Goal: Information Seeking & Learning: Learn about a topic

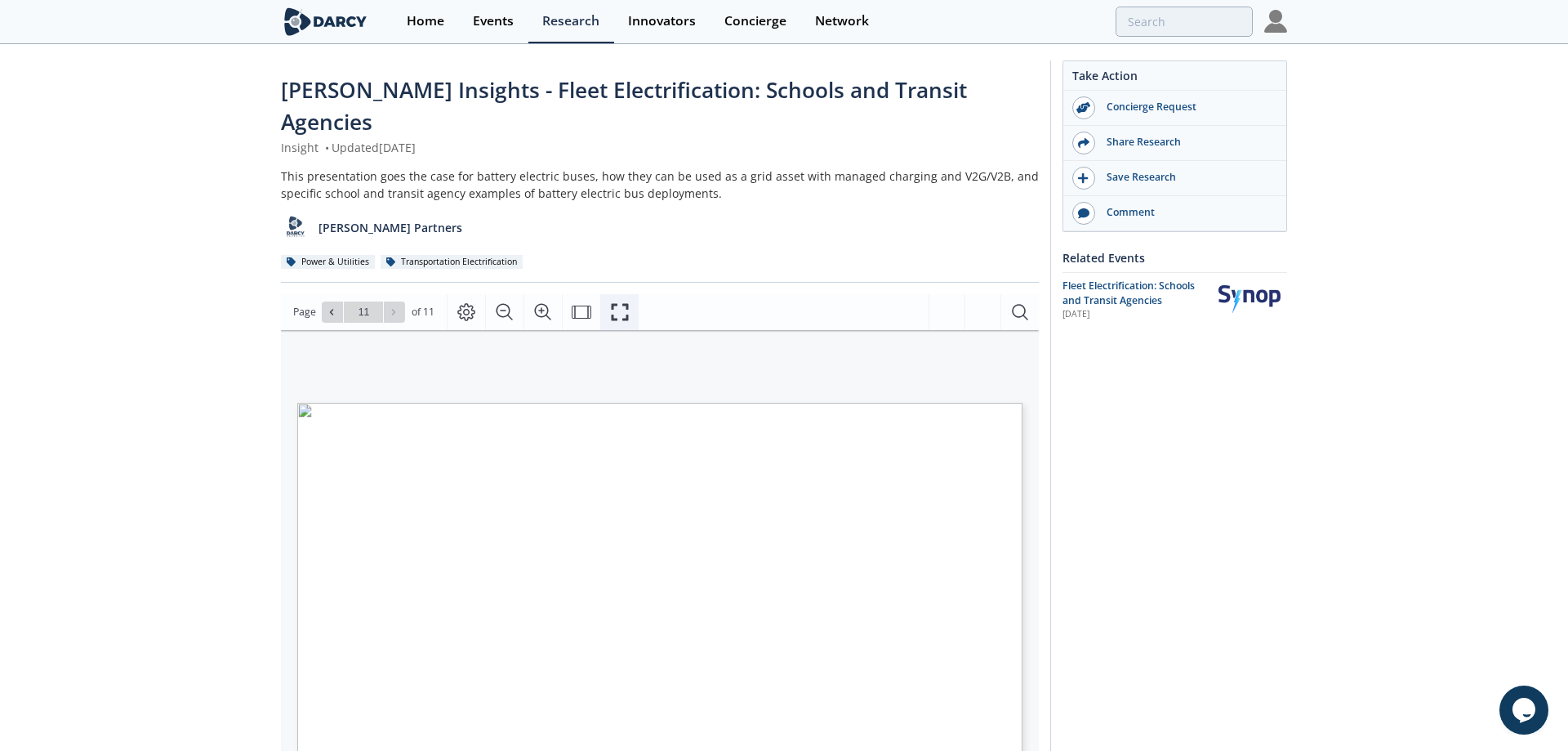
click at [616, 302] on icon "Fullscreen" at bounding box center [620, 312] width 20 height 20
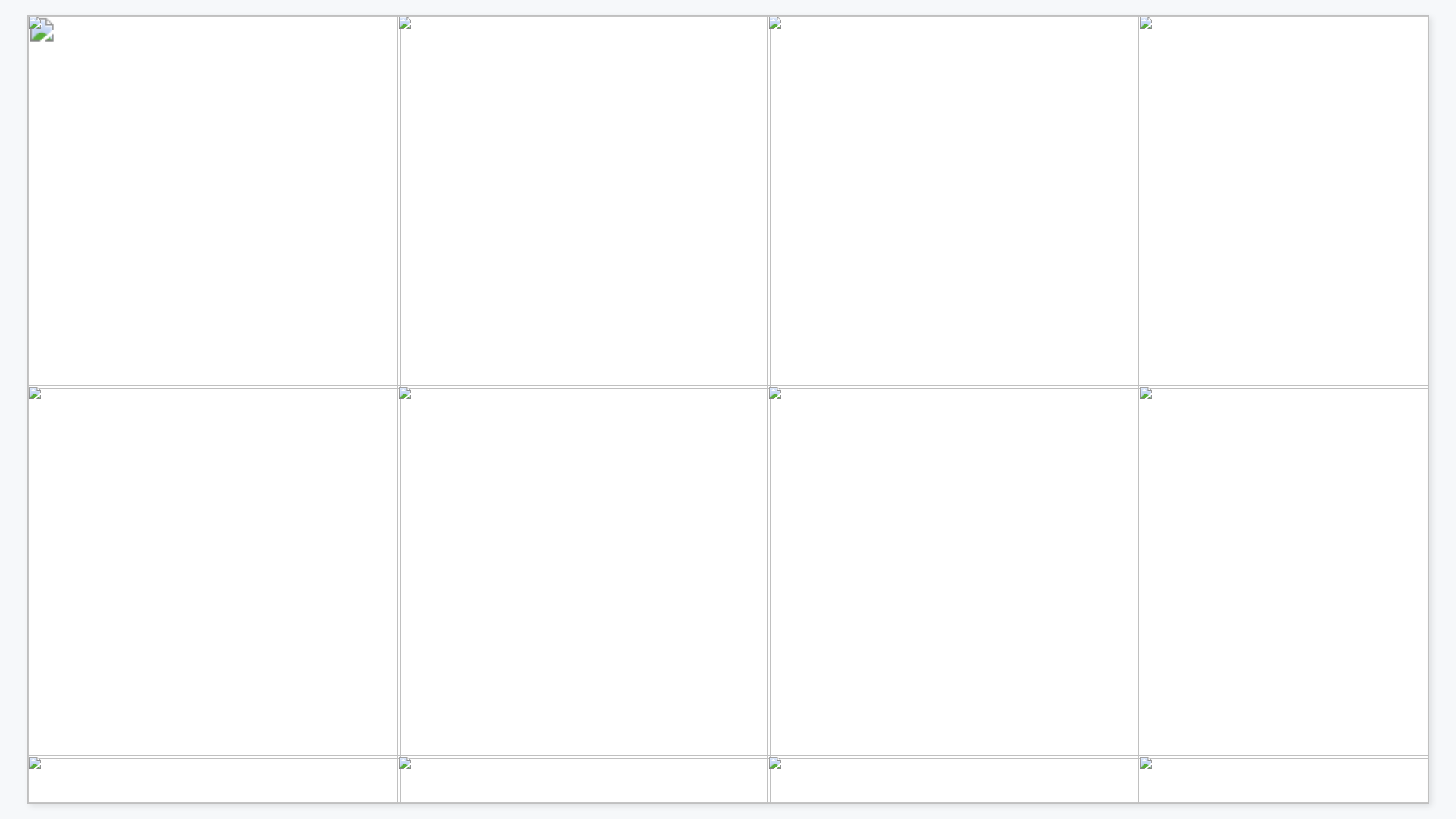
drag, startPoint x: 934, startPoint y: 294, endPoint x: 1074, endPoint y: 293, distance: 140.0
click at [1074, 293] on span "Localized resilience: ESB can serve as mobile power units during outages or may" at bounding box center [1067, 294] width 591 height 16
drag, startPoint x: 803, startPoint y: 199, endPoint x: 1271, endPoint y: 270, distance: 473.4
click at [1377, 15] on span "Grid support services: ESB can serve as distributed storage for the grid during…" at bounding box center [1377, 15] width 0 height 0
click at [546, 465] on span "Rhythmos" at bounding box center [540, 465] width 71 height 16
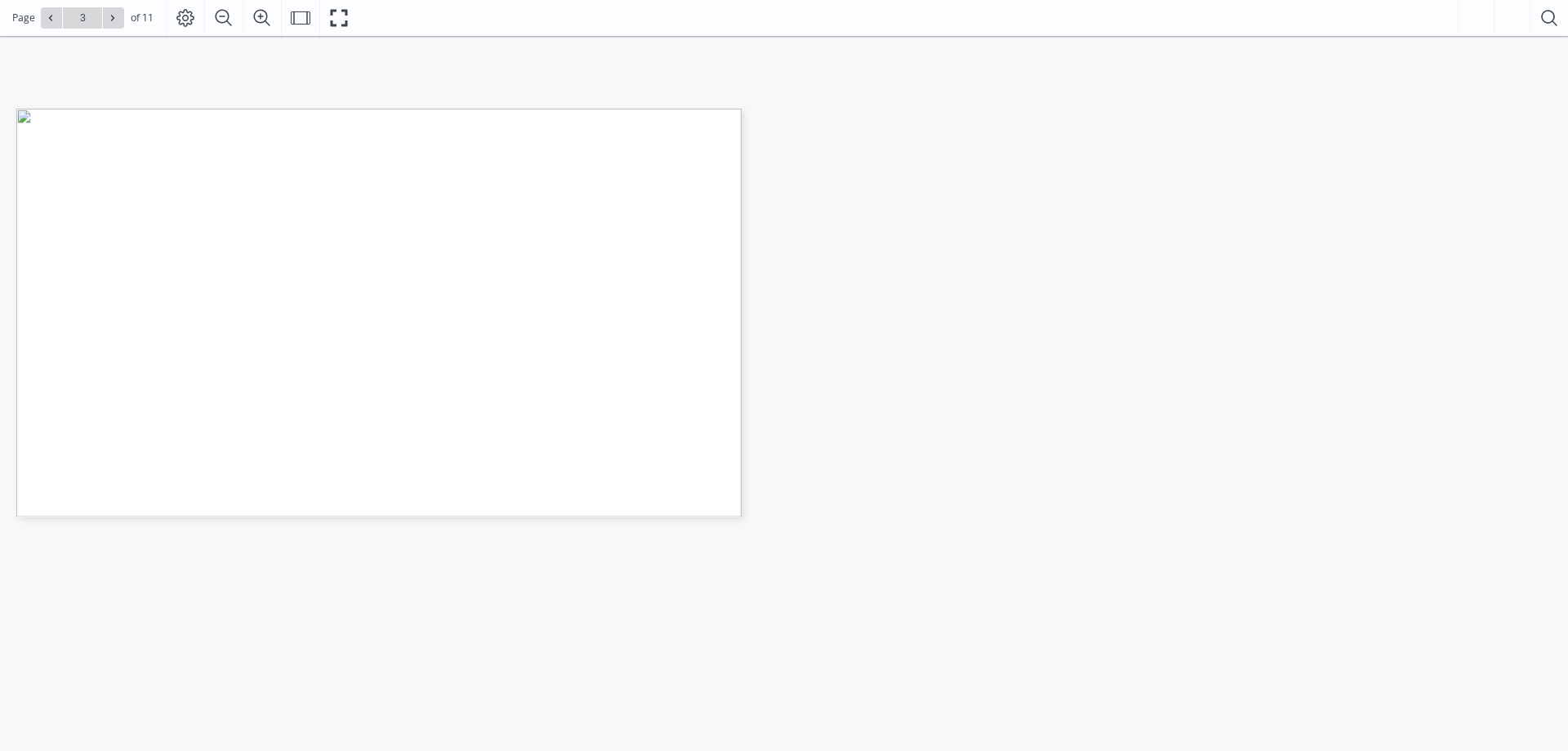
type input "4"
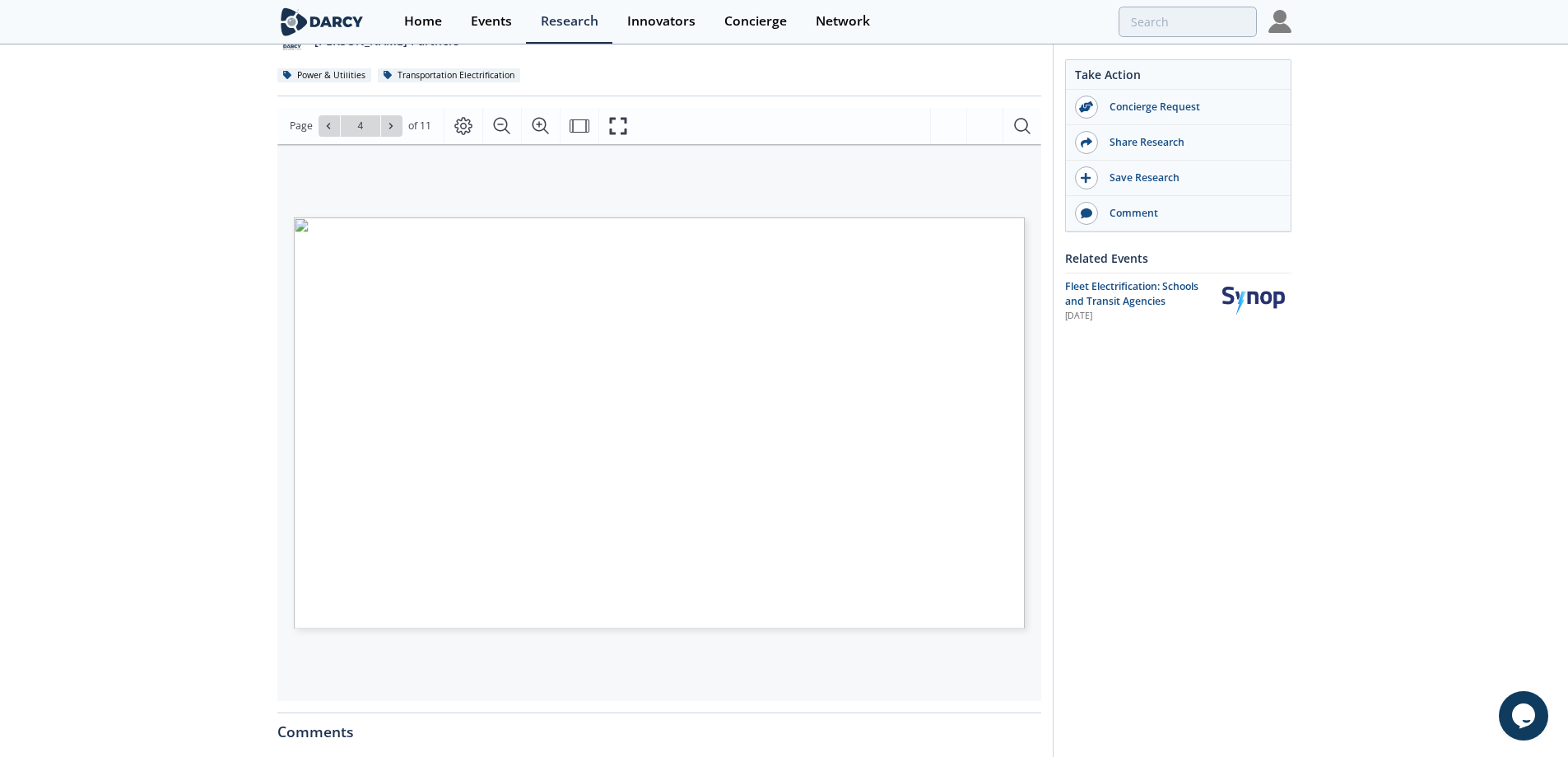
scroll to position [247, 0]
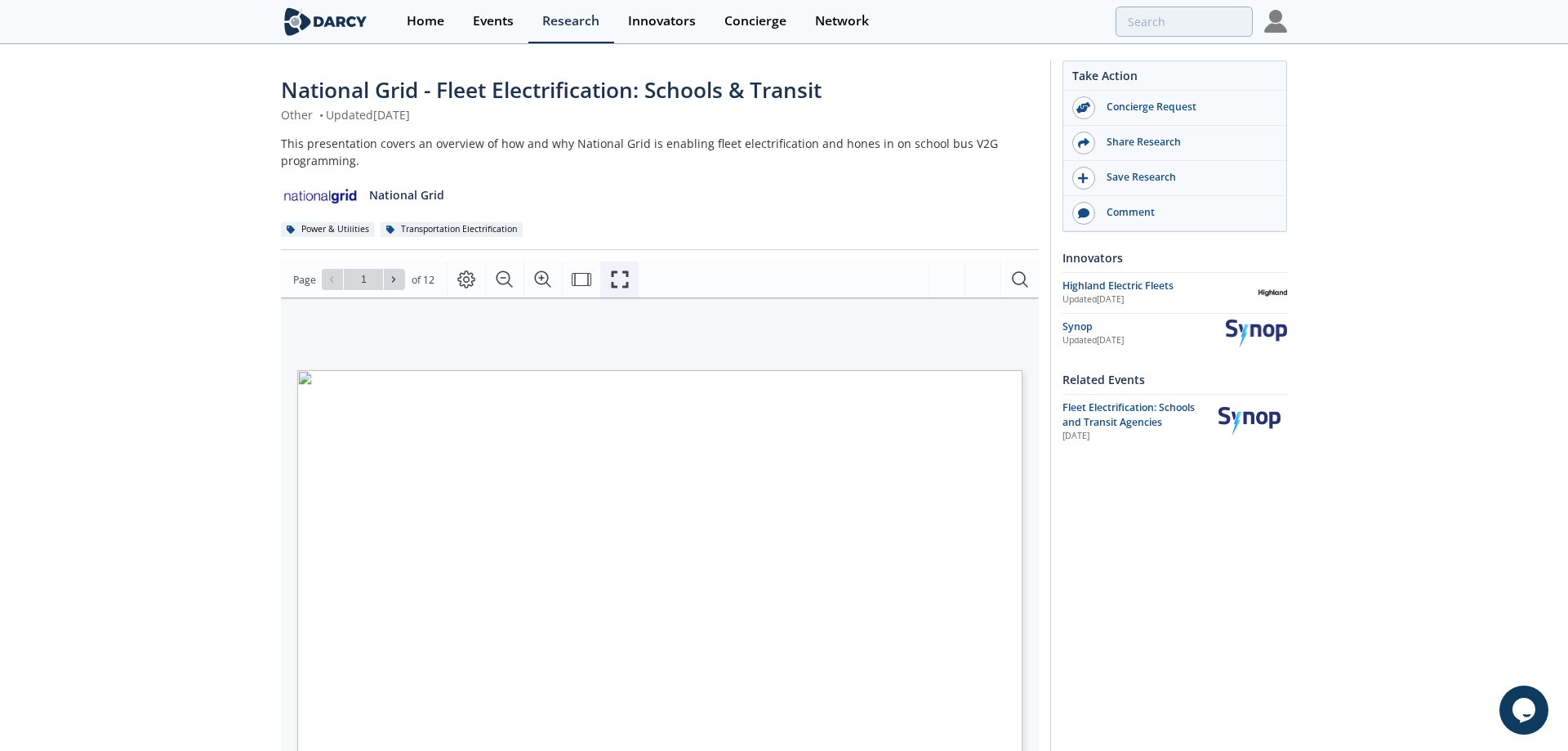
click at [633, 279] on button "Fullscreen" at bounding box center [619, 280] width 39 height 36
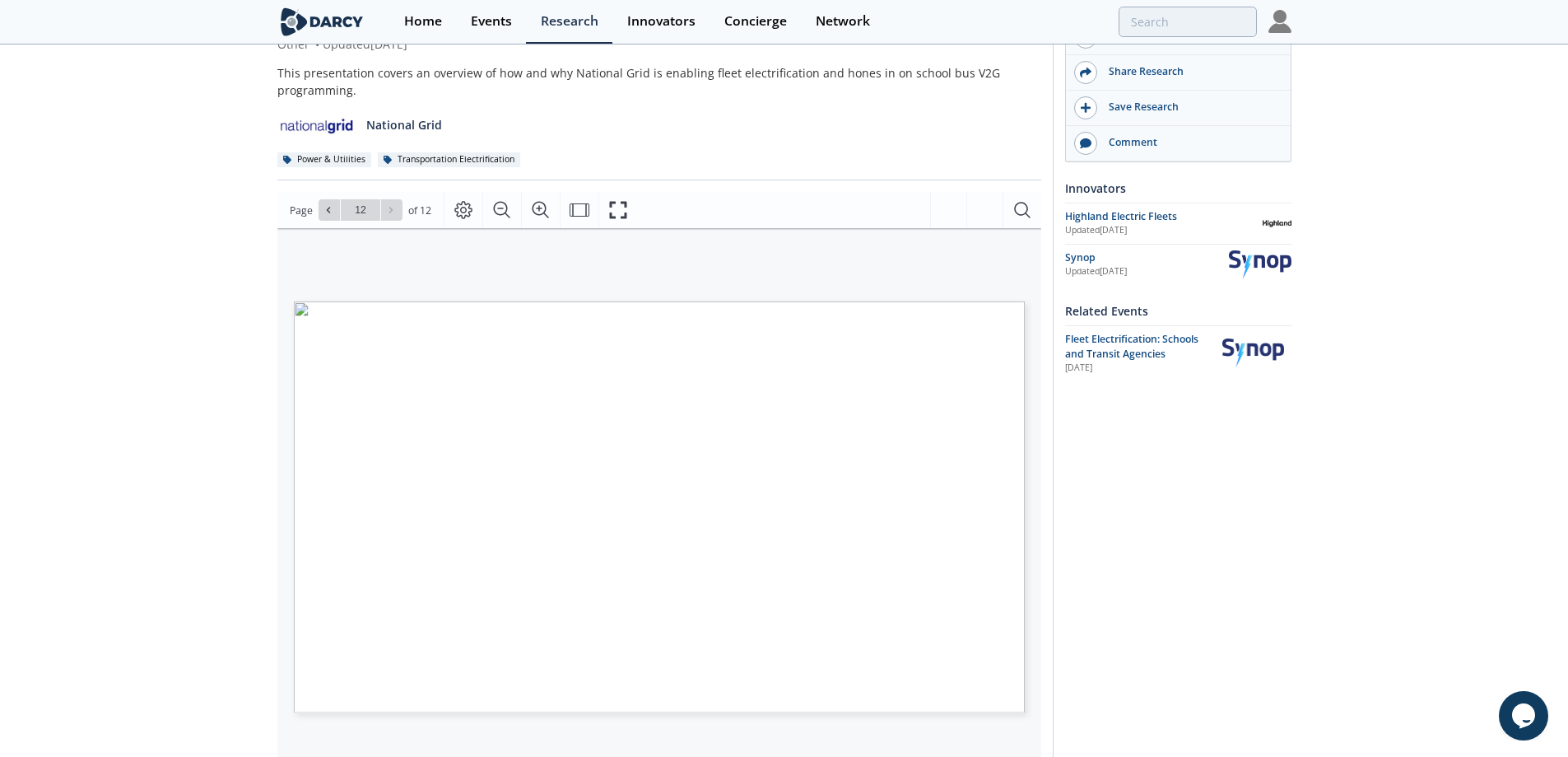
scroll to position [165, 0]
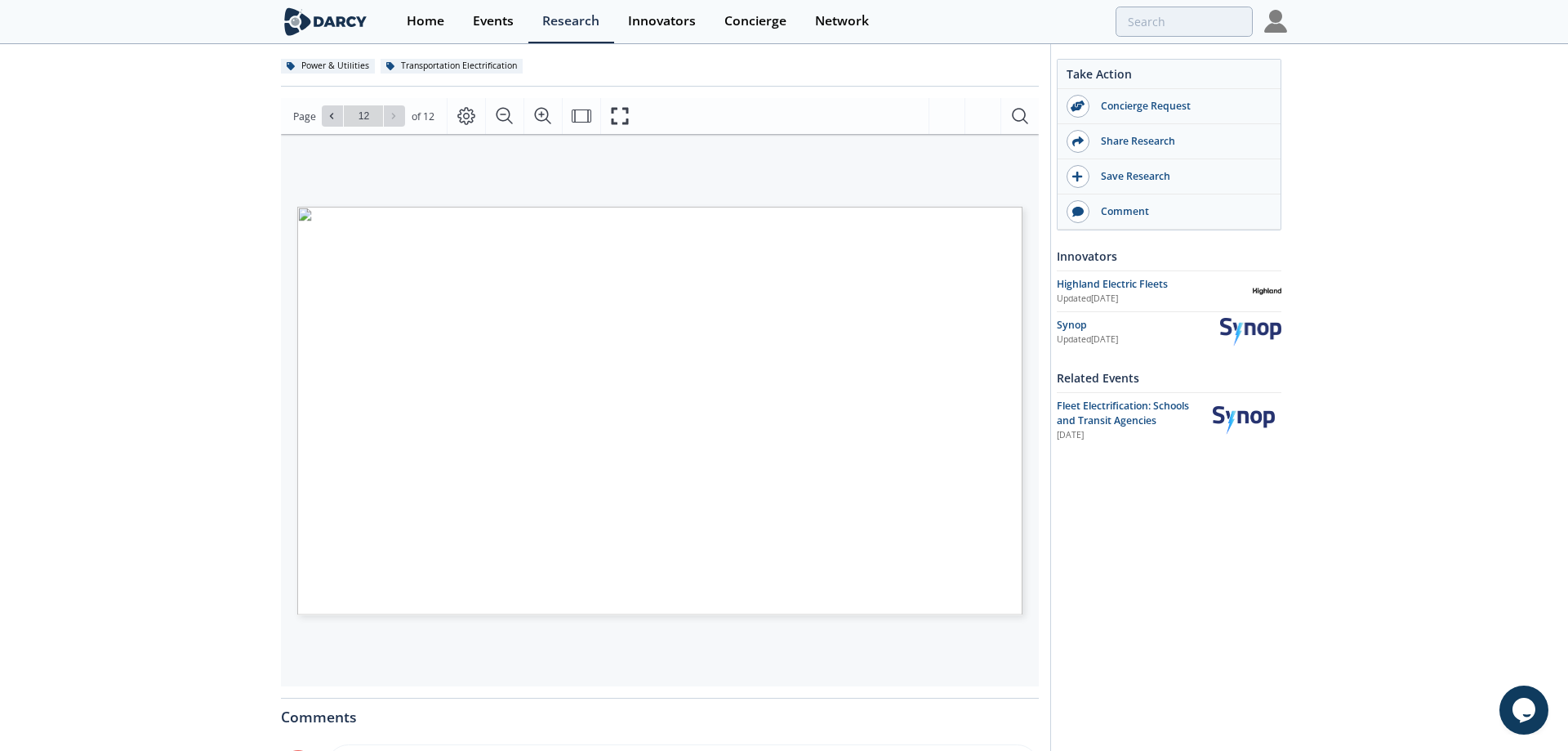
click at [658, 174] on div "NY Fleet Programs: New York MHDV Pilot Program Note: 1) Eligible programs inclu…" at bounding box center [652, 345] width 741 height 424
type input "7"
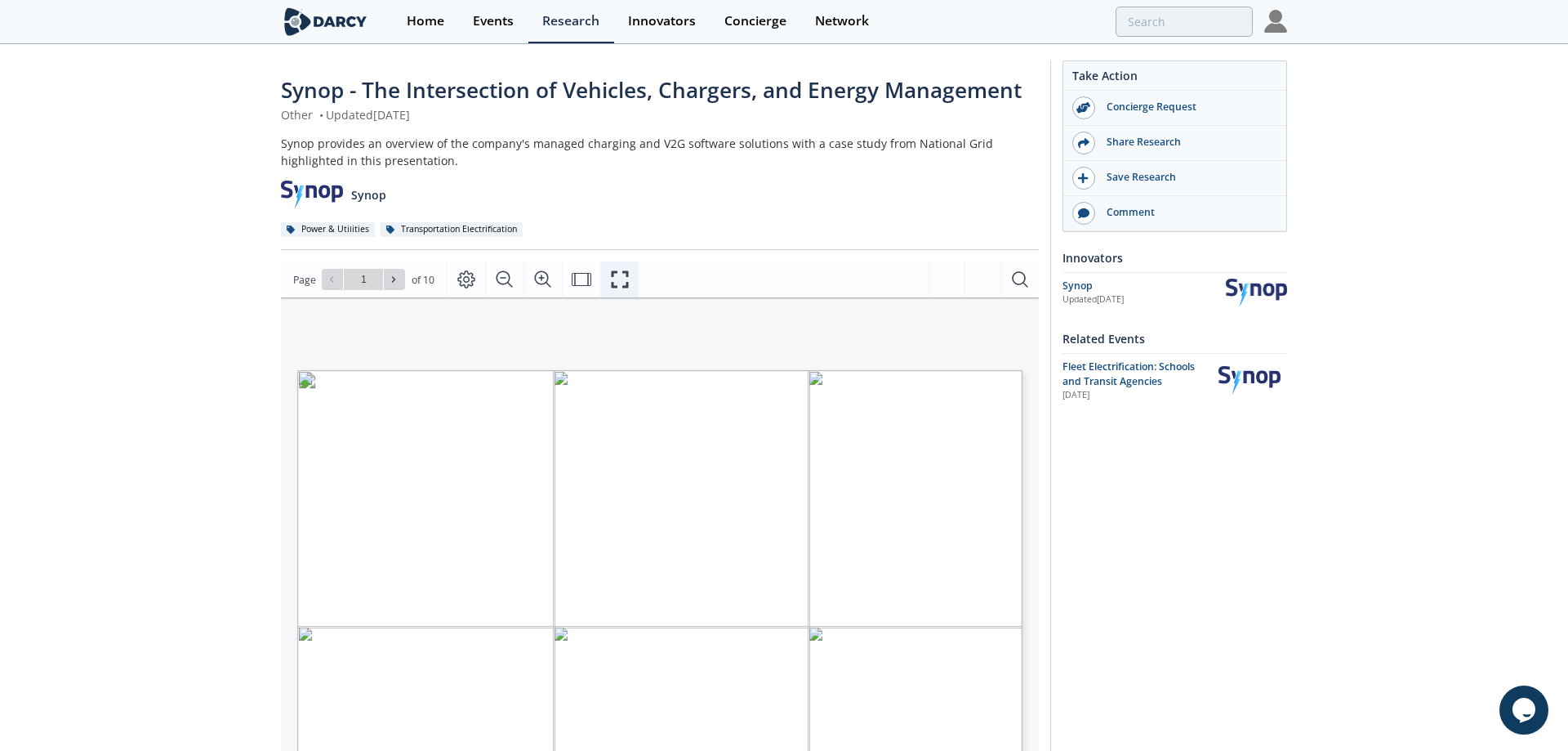
click at [615, 276] on icon "Fullscreen" at bounding box center [620, 280] width 20 height 20
type input "9"
click at [614, 275] on icon "Fullscreen" at bounding box center [620, 280] width 20 height 20
click at [1175, 524] on div "Take Action Concierge Request Share Research Save Research Comment Innovators S…" at bounding box center [1163, 625] width 237 height 1130
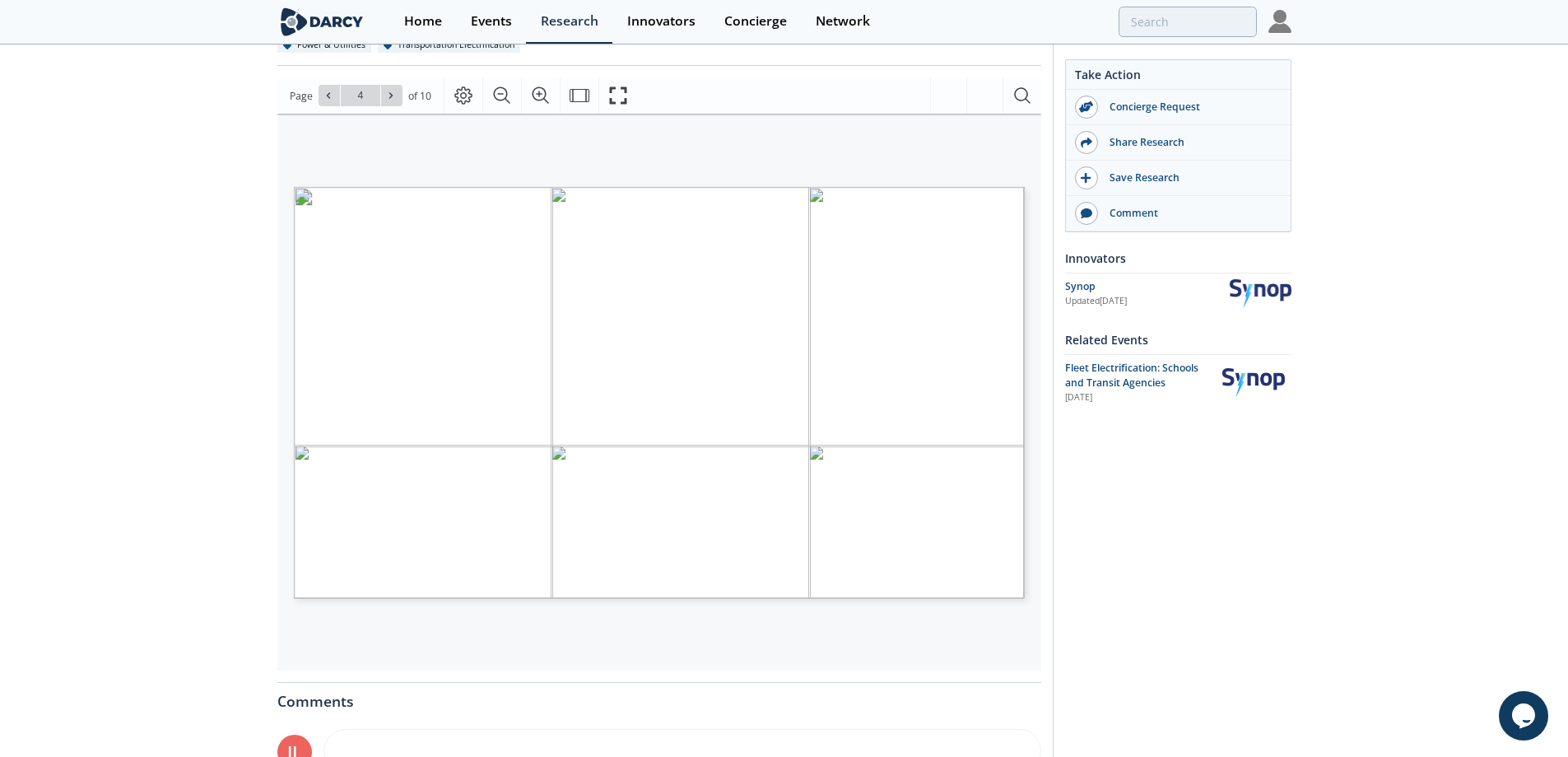
scroll to position [247, 0]
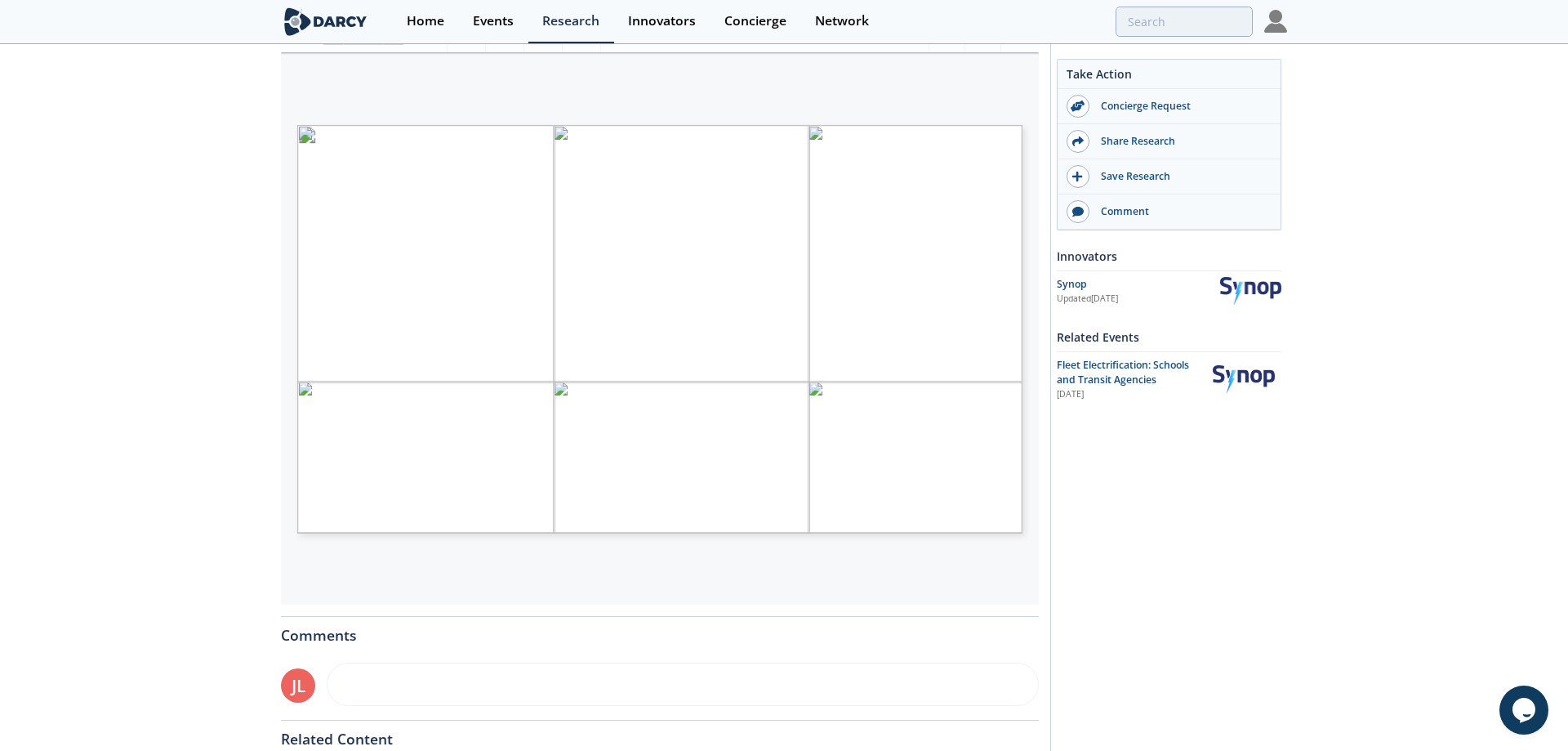
type input "1"
